Goal: Complete application form: Complete application form

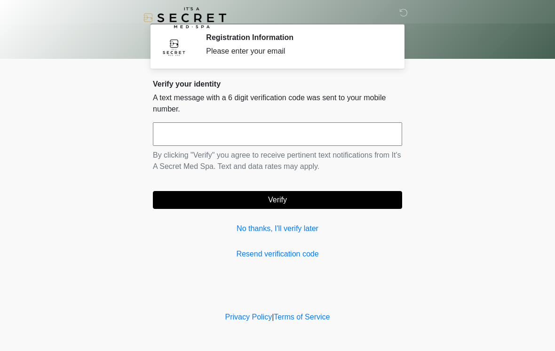
click at [315, 132] on input "text" at bounding box center [277, 134] width 249 height 24
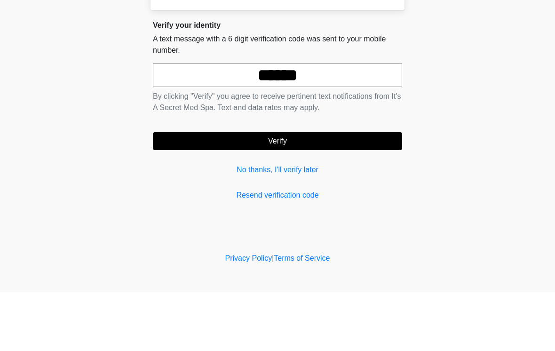
type input "******"
click at [248, 191] on button "Verify" at bounding box center [277, 200] width 249 height 18
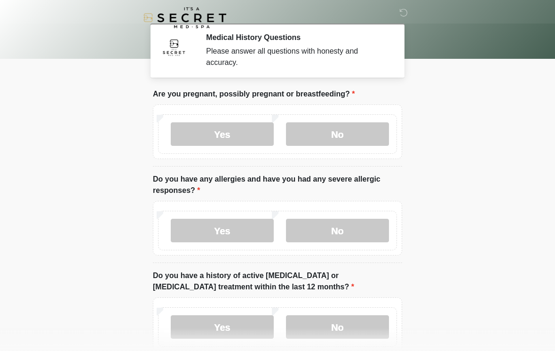
click at [346, 126] on label "No" at bounding box center [337, 134] width 103 height 24
click at [328, 227] on label "No" at bounding box center [337, 231] width 103 height 24
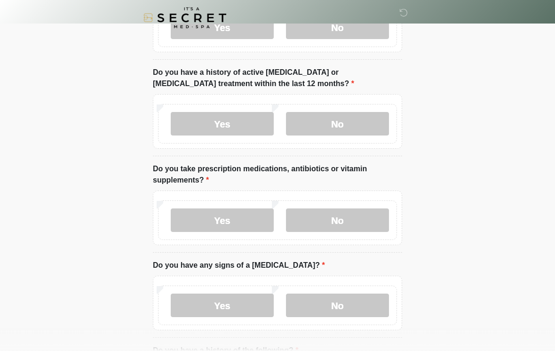
scroll to position [212, 0]
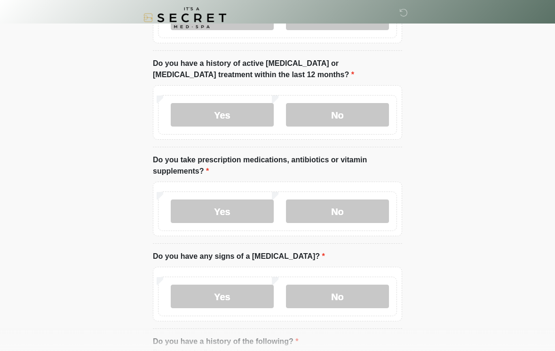
click at [355, 105] on label "No" at bounding box center [337, 115] width 103 height 24
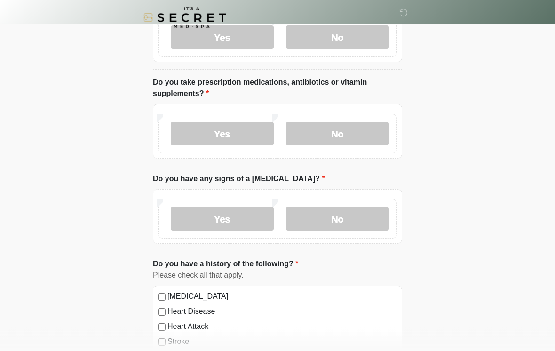
scroll to position [294, 0]
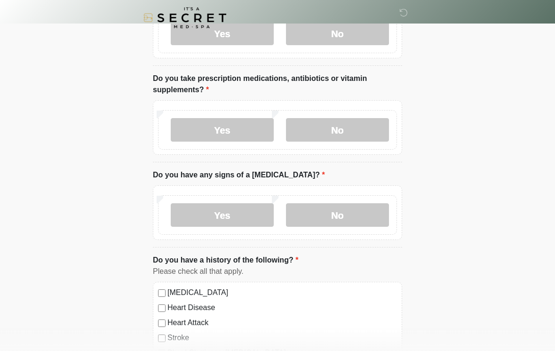
click at [240, 118] on label "Yes" at bounding box center [222, 130] width 103 height 24
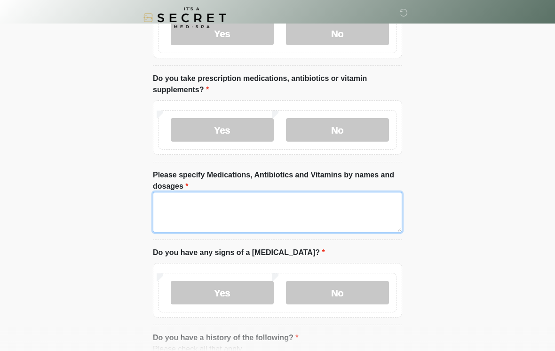
click at [263, 209] on textarea "Please specify Medications, Antibiotics and Vitamins by names and dosages" at bounding box center [277, 212] width 249 height 40
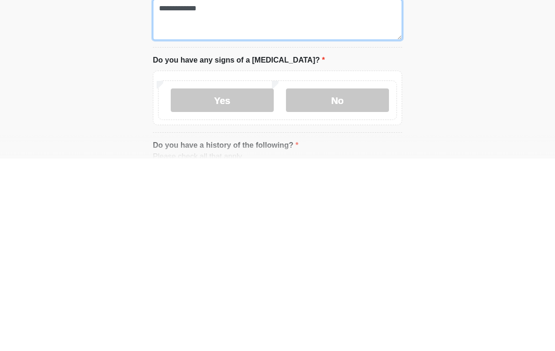
type textarea "**********"
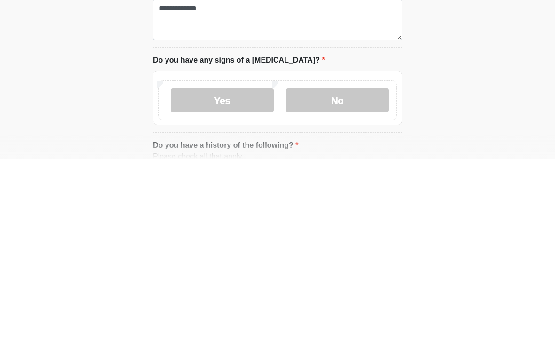
click at [366, 281] on label "No" at bounding box center [337, 293] width 103 height 24
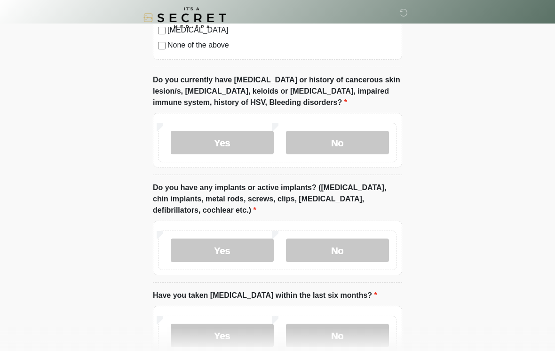
scroll to position [787, 0]
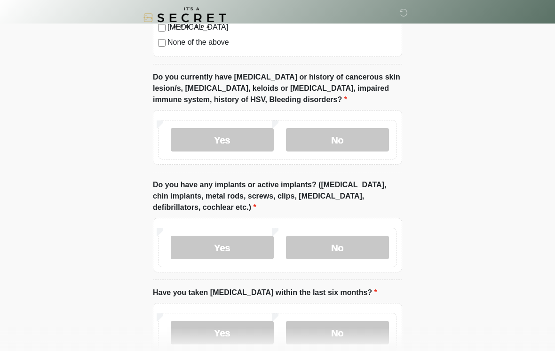
click at [345, 130] on label "No" at bounding box center [337, 140] width 103 height 24
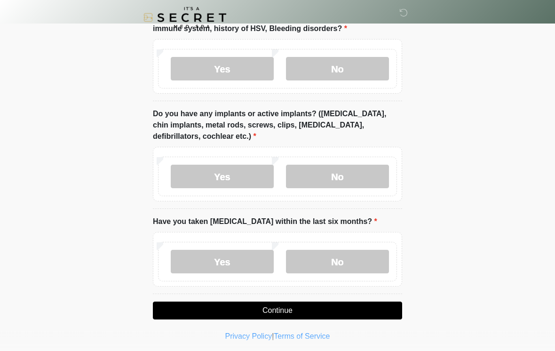
scroll to position [861, 0]
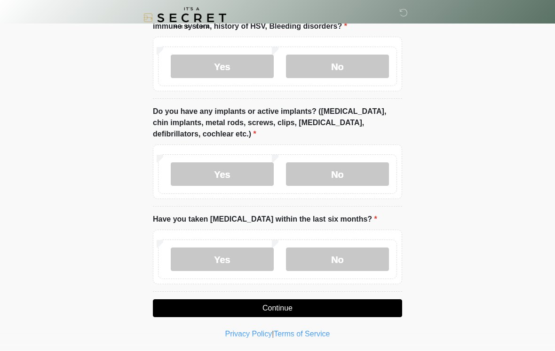
click at [342, 163] on label "No" at bounding box center [337, 174] width 103 height 24
click at [357, 251] on label "No" at bounding box center [337, 260] width 103 height 24
click at [369, 299] on button "Continue" at bounding box center [277, 308] width 249 height 18
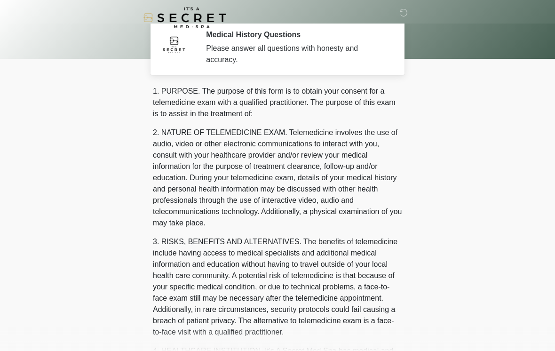
scroll to position [0, 0]
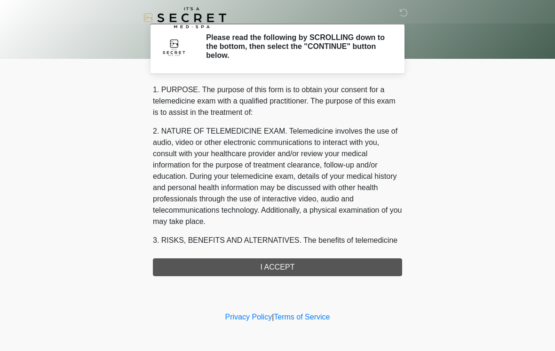
click at [279, 262] on div "1. PURPOSE. The purpose of this form is to obtain your consent for a telemedici…" at bounding box center [277, 180] width 249 height 192
click at [278, 268] on div "1. PURPOSE. The purpose of this form is to obtain your consent for a telemedici…" at bounding box center [277, 180] width 249 height 192
click at [310, 261] on div "1. PURPOSE. The purpose of this form is to obtain your consent for a telemedici…" at bounding box center [277, 180] width 249 height 192
click at [248, 269] on div "1. PURPOSE. The purpose of this form is to obtain your consent for a telemedici…" at bounding box center [277, 180] width 249 height 192
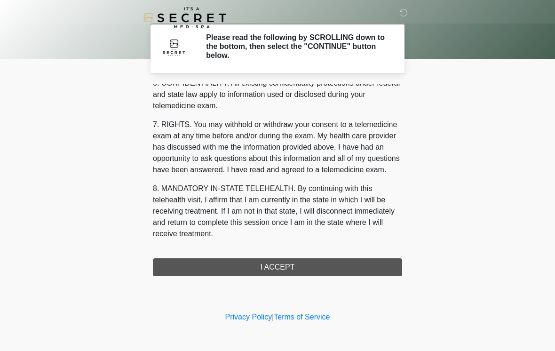
scroll to position [383, 0]
click at [304, 269] on div "1. PURPOSE. The purpose of this form is to obtain your consent for a telemedici…" at bounding box center [277, 180] width 249 height 192
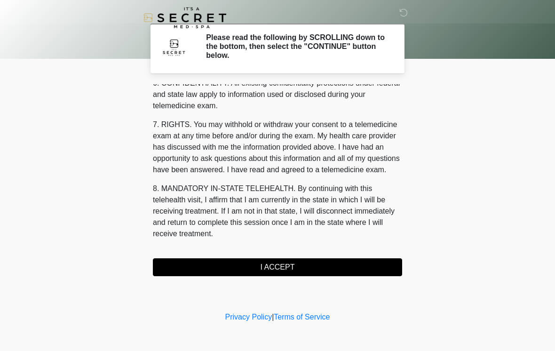
click at [282, 259] on button "I ACCEPT" at bounding box center [277, 267] width 249 height 18
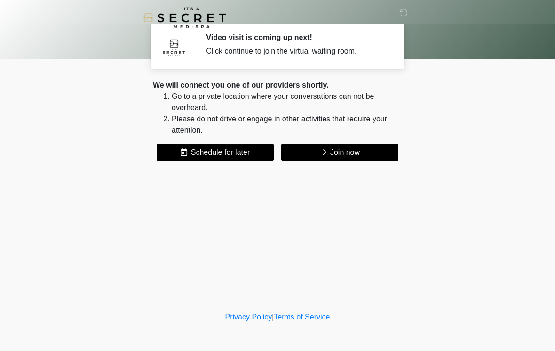
click at [340, 148] on button "Join now" at bounding box center [339, 153] width 117 height 18
